Goal: Entertainment & Leisure: Consume media (video, audio)

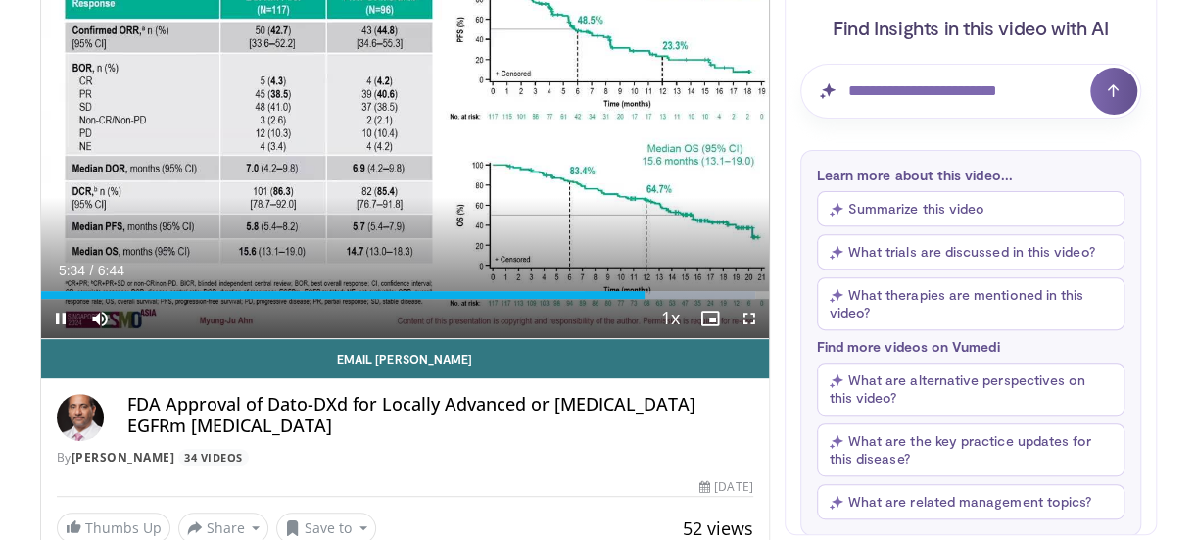
scroll to position [227, 0]
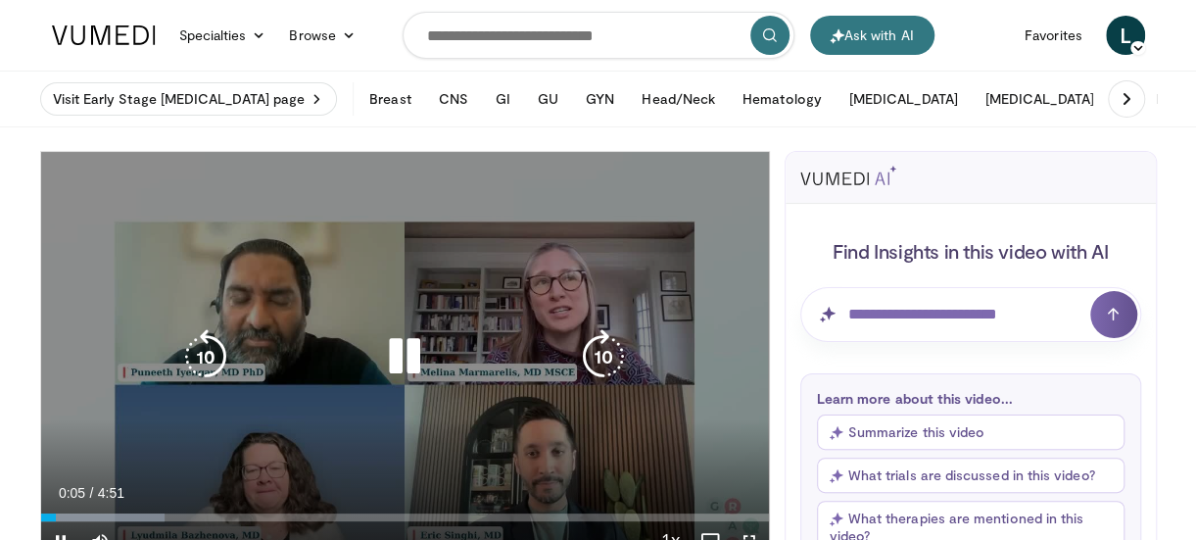
click at [711, 329] on div "10 seconds Tap to unmute" at bounding box center [405, 356] width 728 height 408
click at [396, 368] on icon "Video Player" at bounding box center [404, 356] width 55 height 55
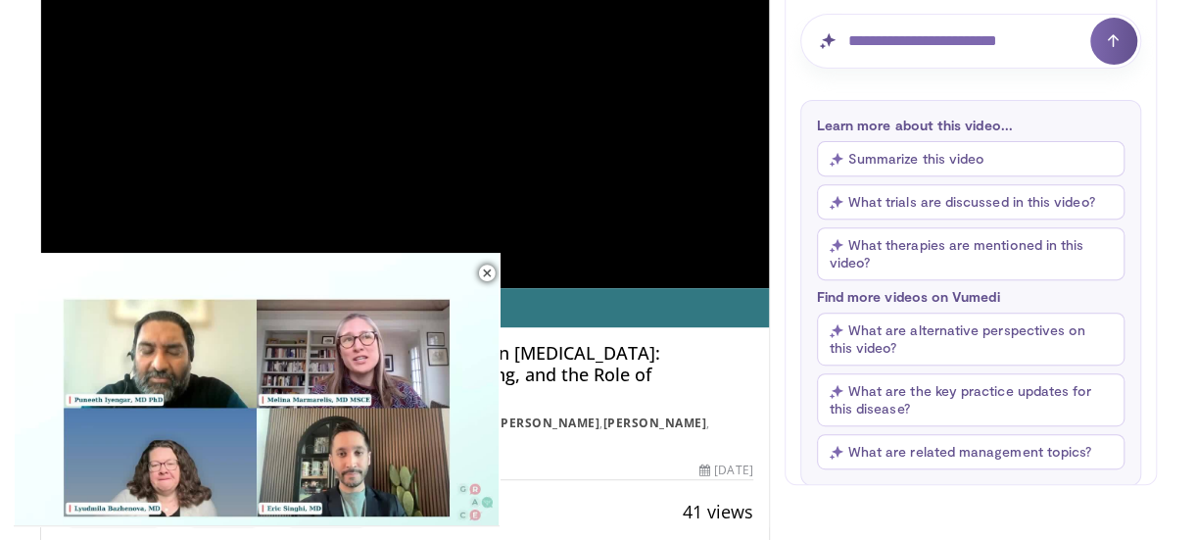
scroll to position [276, 0]
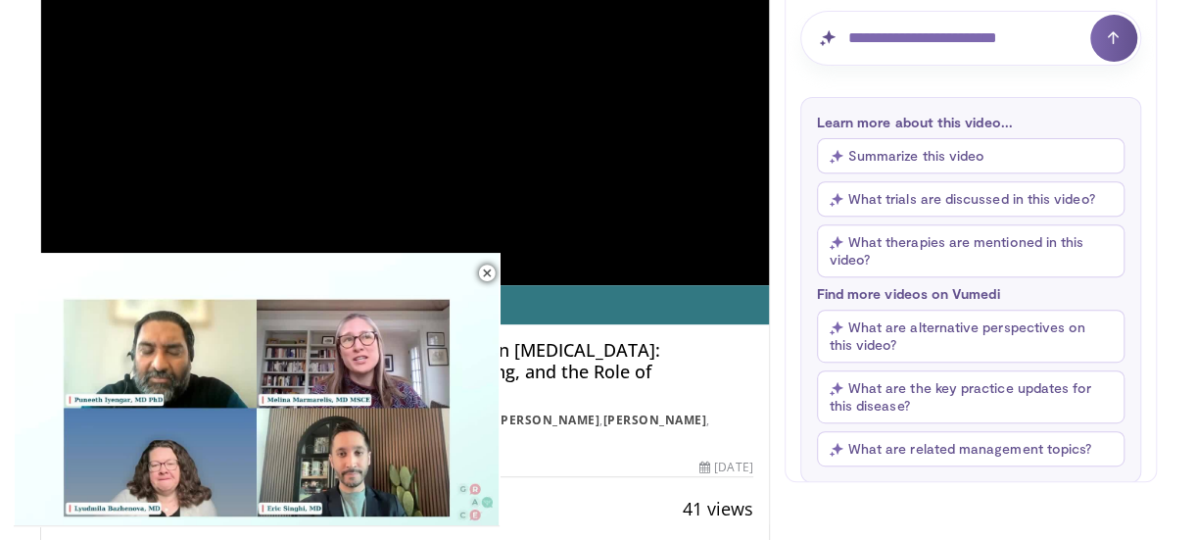
click at [644, 192] on div "**********" at bounding box center [405, 80] width 729 height 409
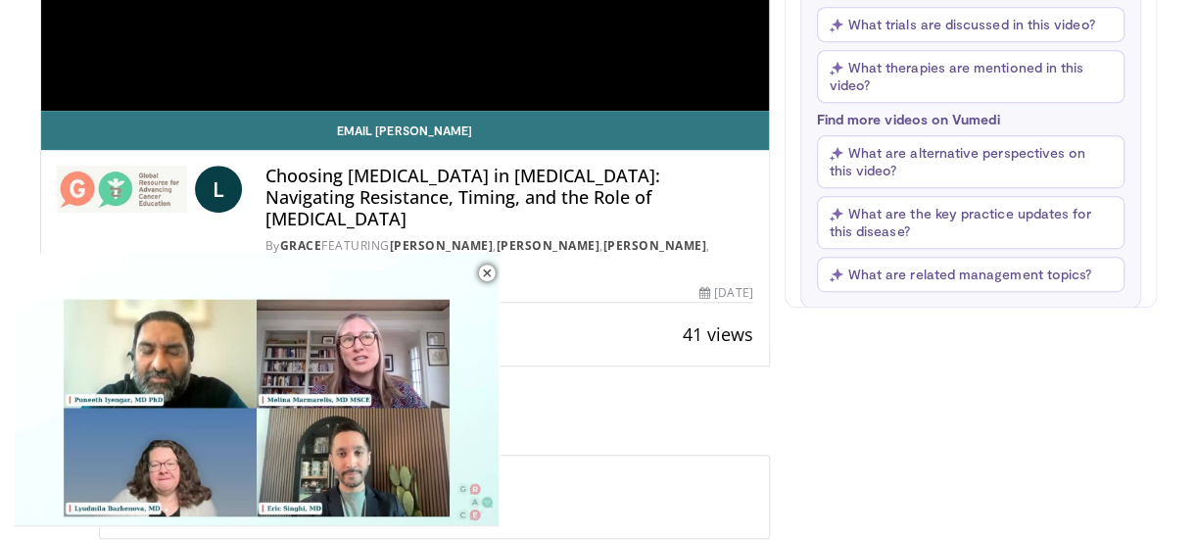
scroll to position [453, 0]
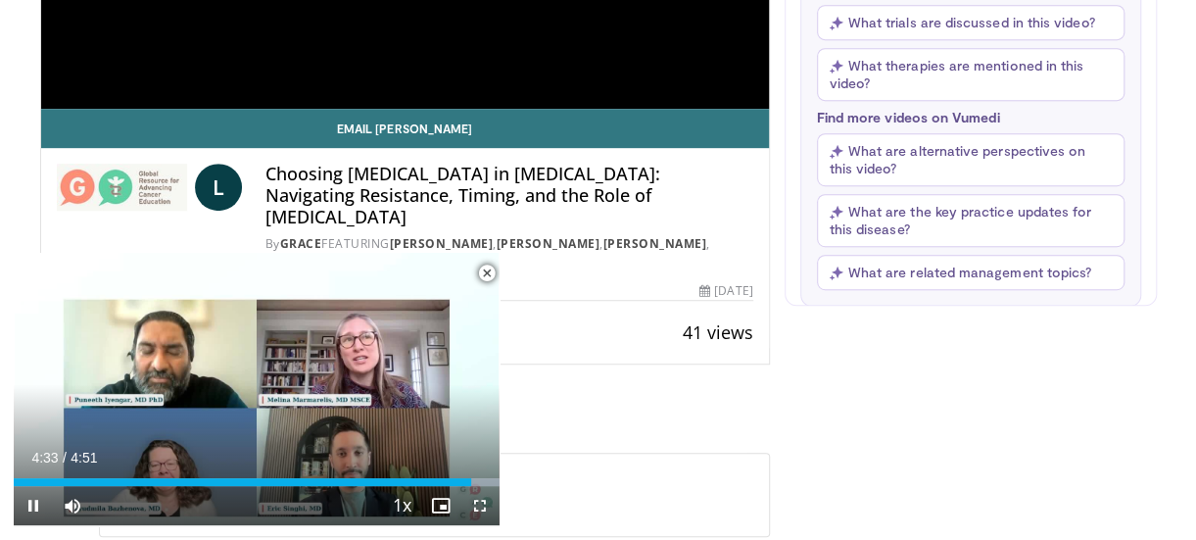
click at [484, 267] on span "Video Player" at bounding box center [486, 273] width 39 height 39
